Goal: Task Accomplishment & Management: Manage account settings

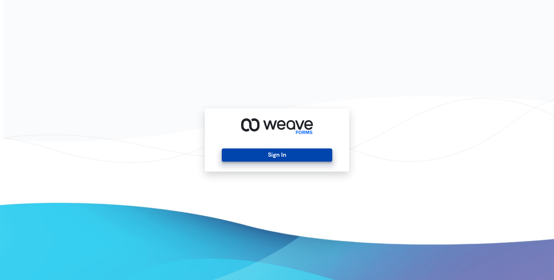
click at [299, 153] on button "Sign In" at bounding box center [277, 154] width 110 height 13
